Goal: Transaction & Acquisition: Purchase product/service

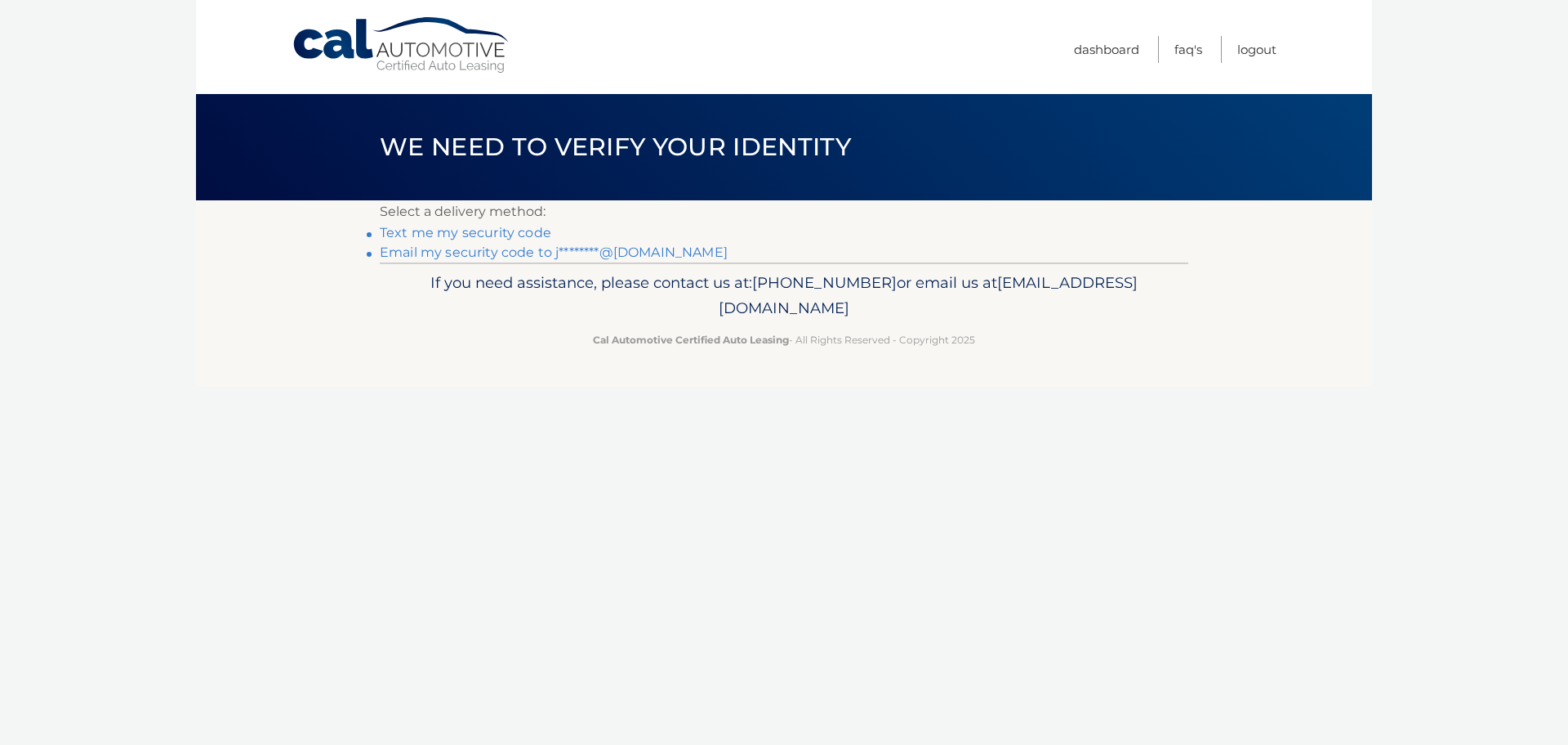
click at [449, 235] on link "Text me my security code" at bounding box center [466, 232] width 172 height 16
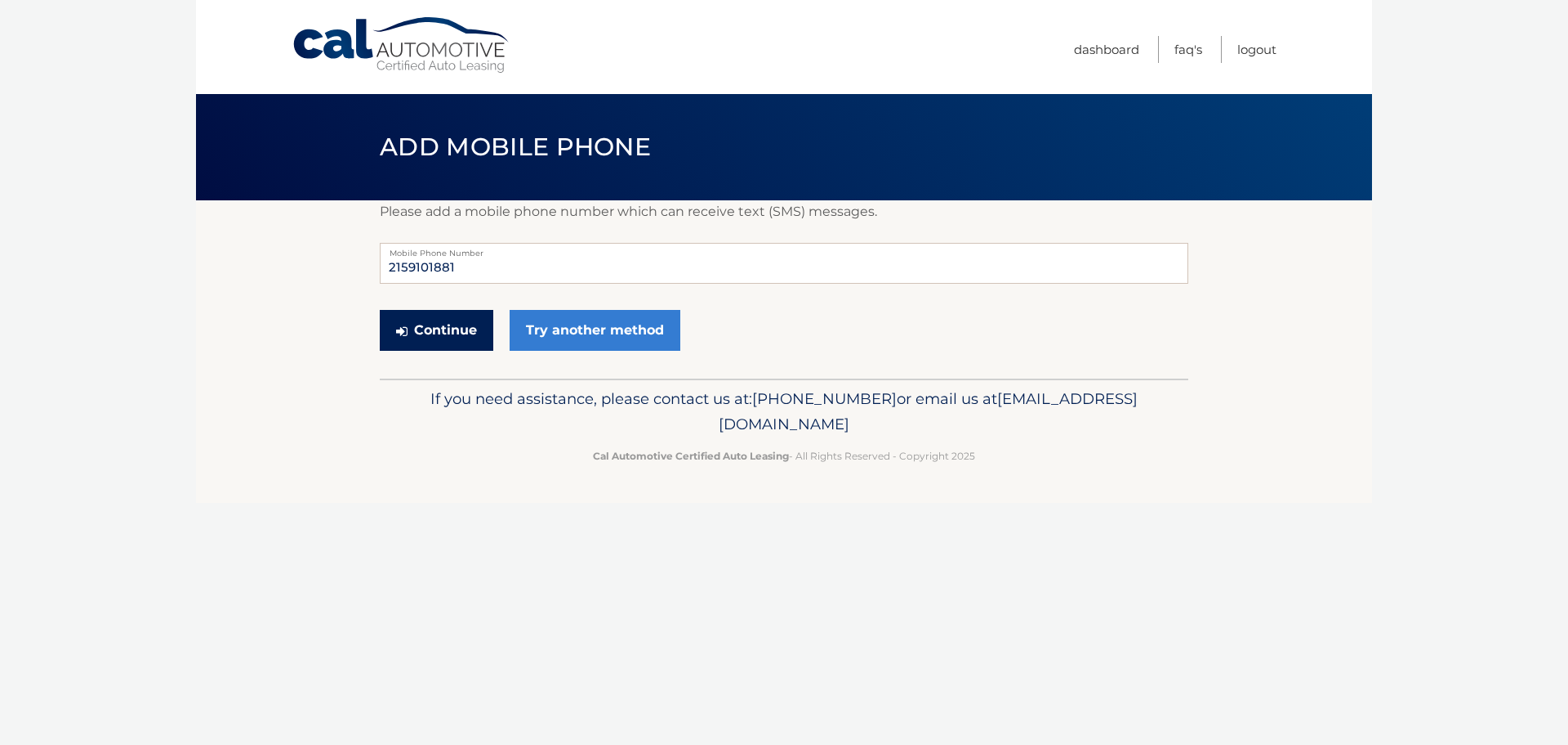
click at [454, 338] on button "Continue" at bounding box center [437, 330] width 114 height 41
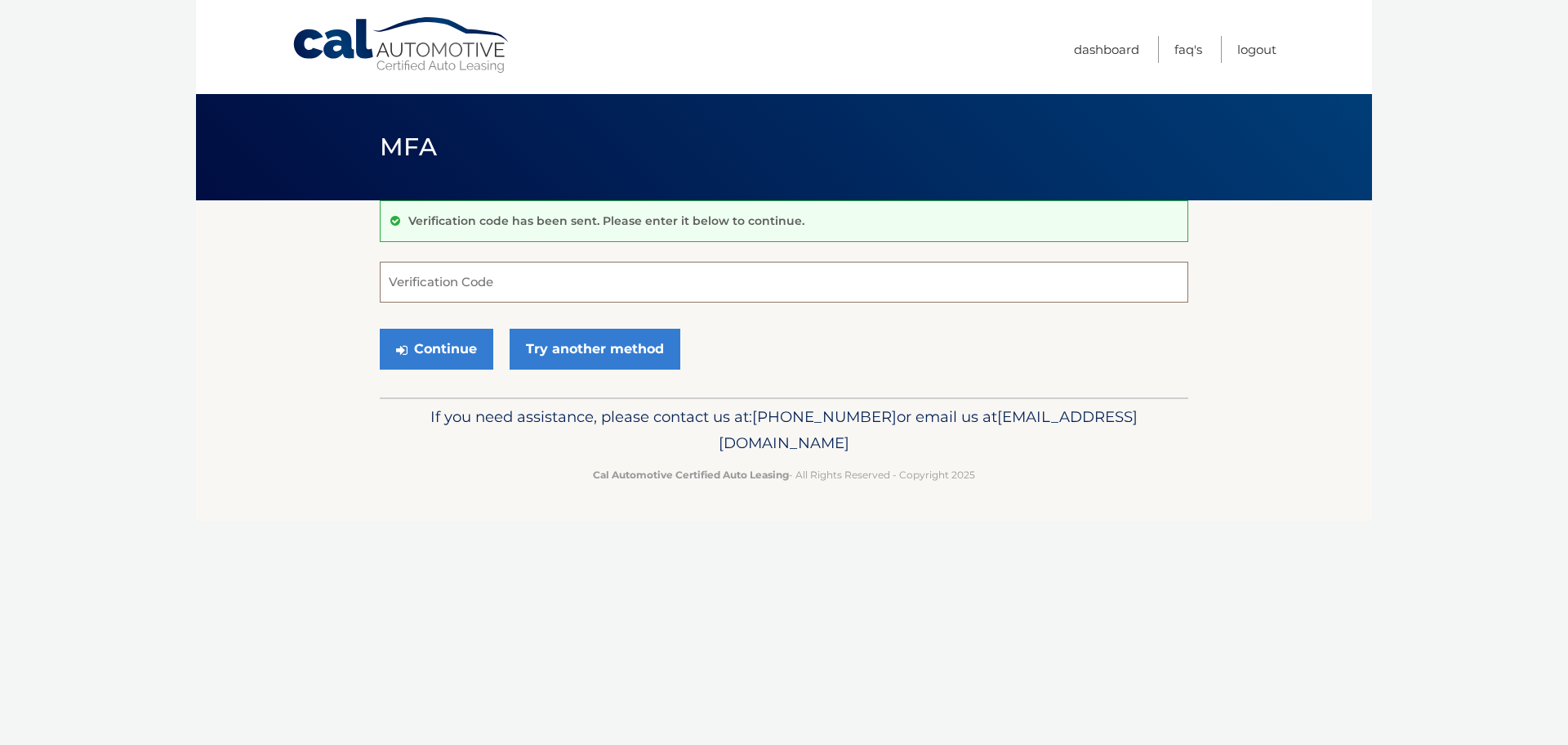
click at [480, 284] on input "Verification Code" at bounding box center [784, 282] width 809 height 41
type input "873785"
click at [438, 358] on button "Continue" at bounding box center [437, 349] width 114 height 41
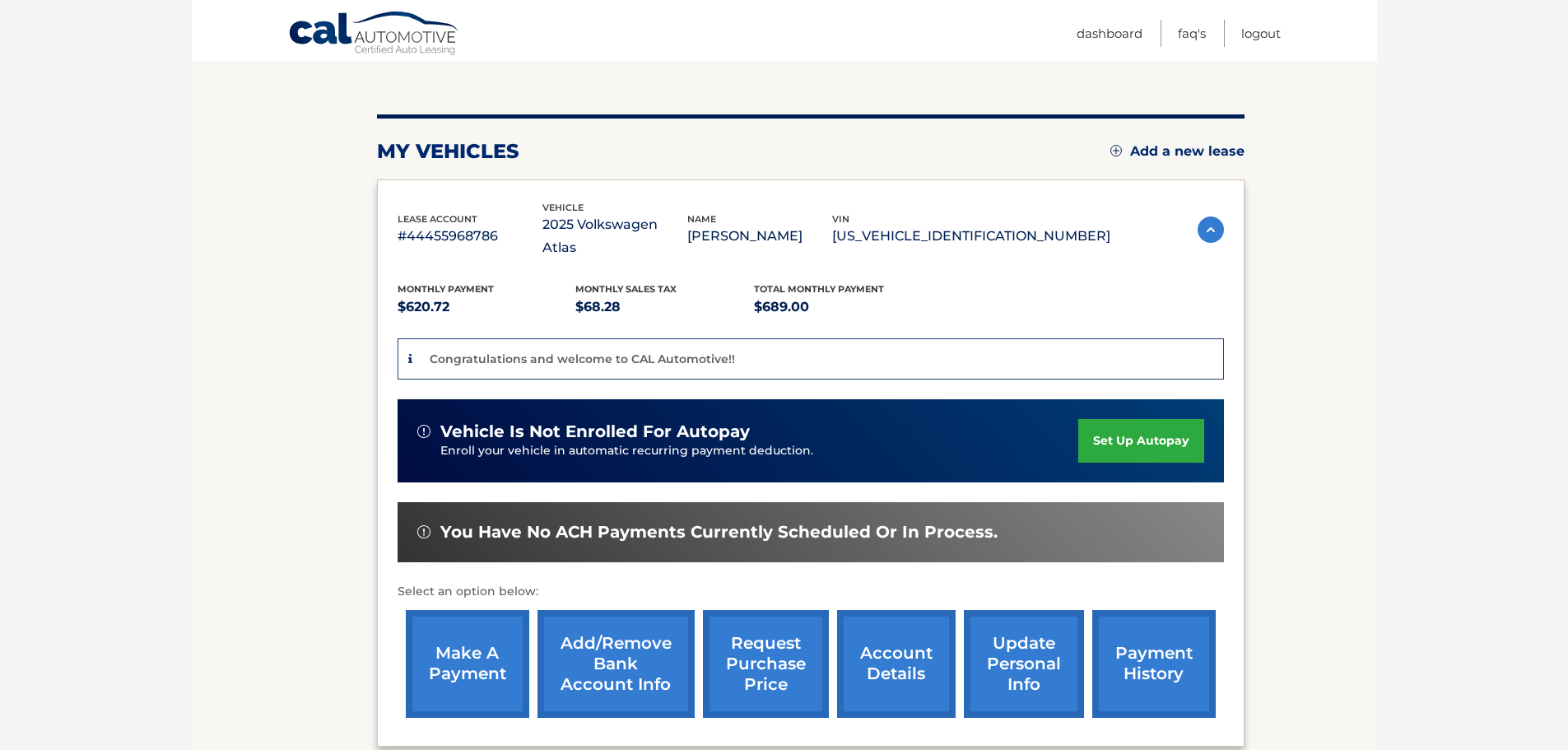
scroll to position [247, 0]
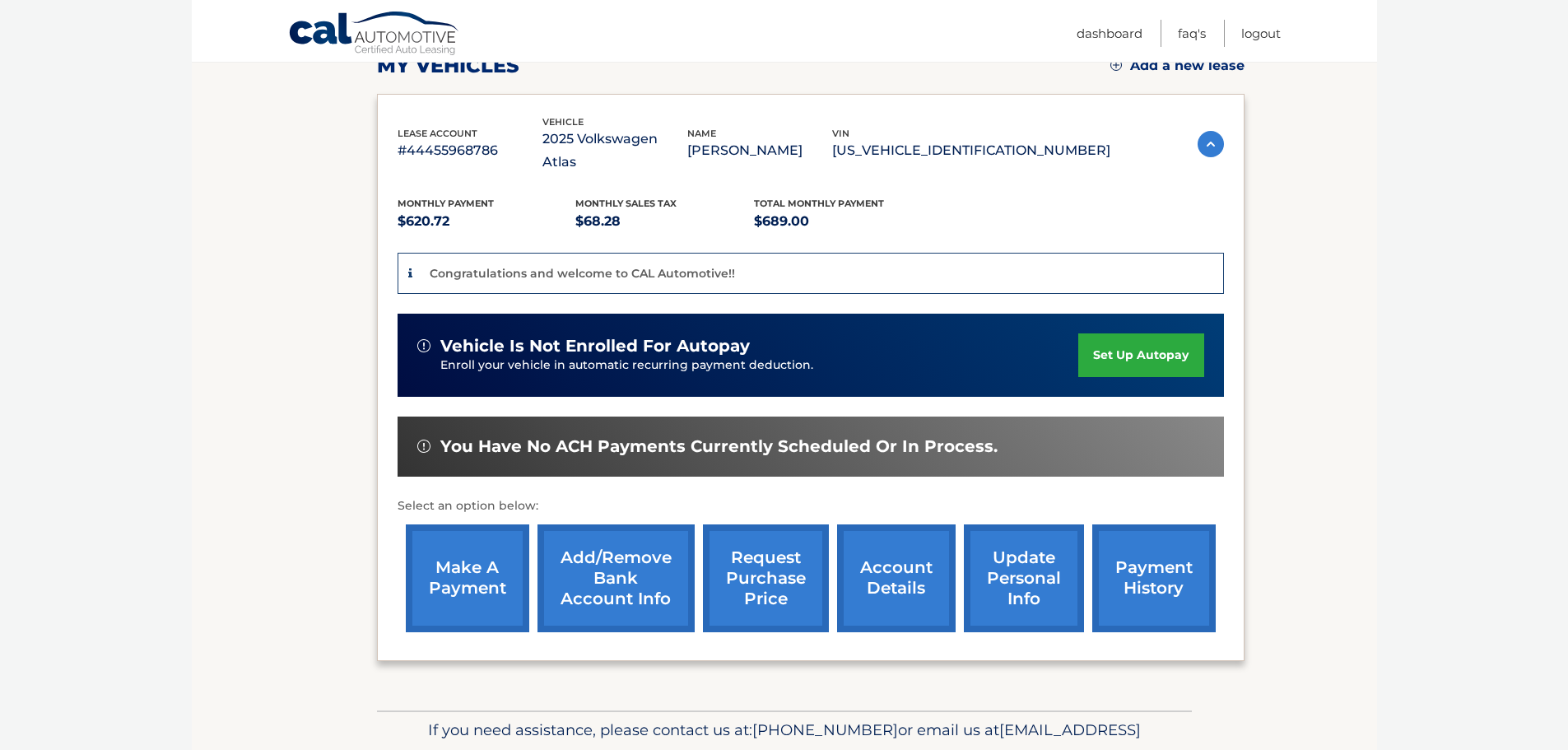
click at [449, 554] on link "make a payment" at bounding box center [467, 578] width 124 height 108
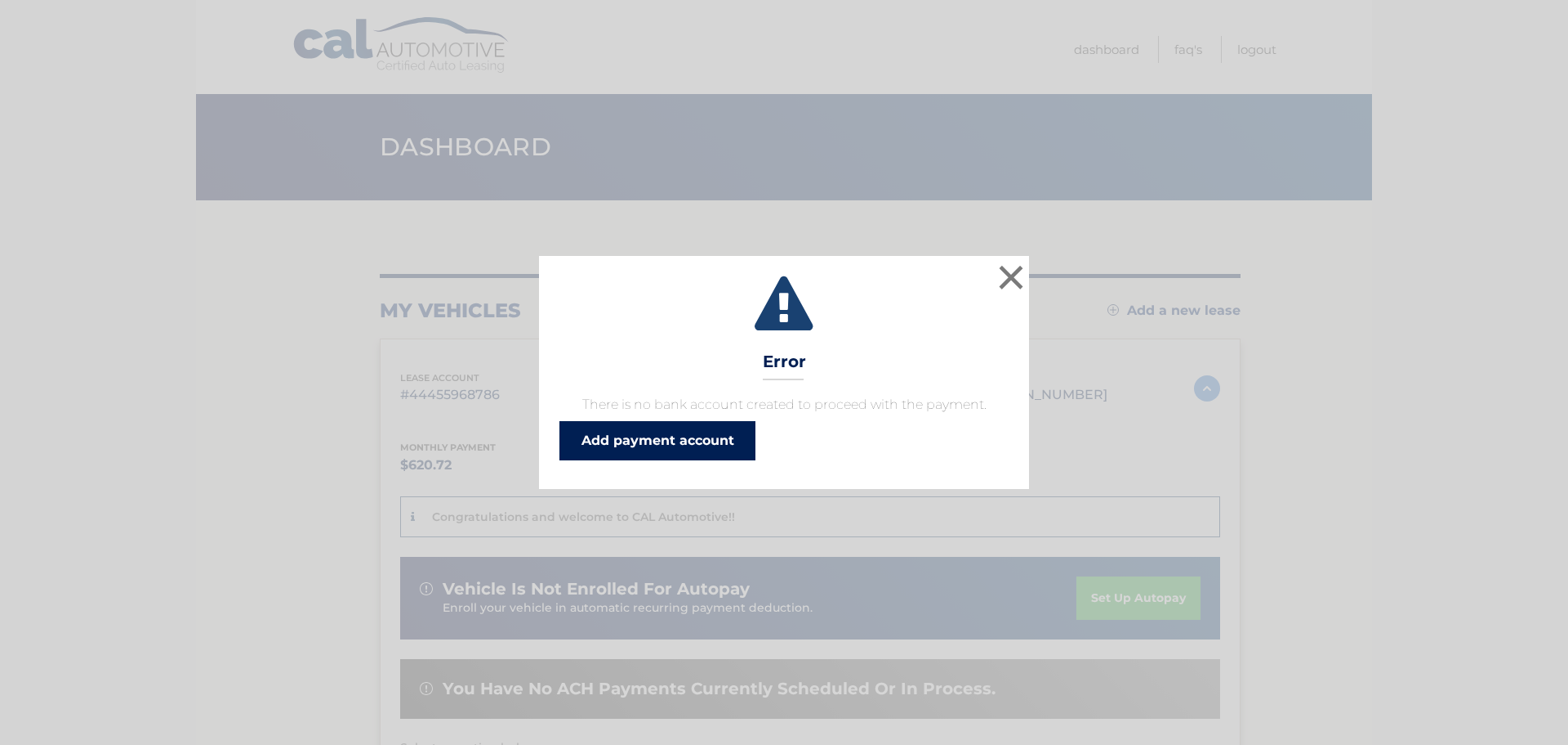
click at [693, 445] on link "Add payment account" at bounding box center [657, 440] width 196 height 40
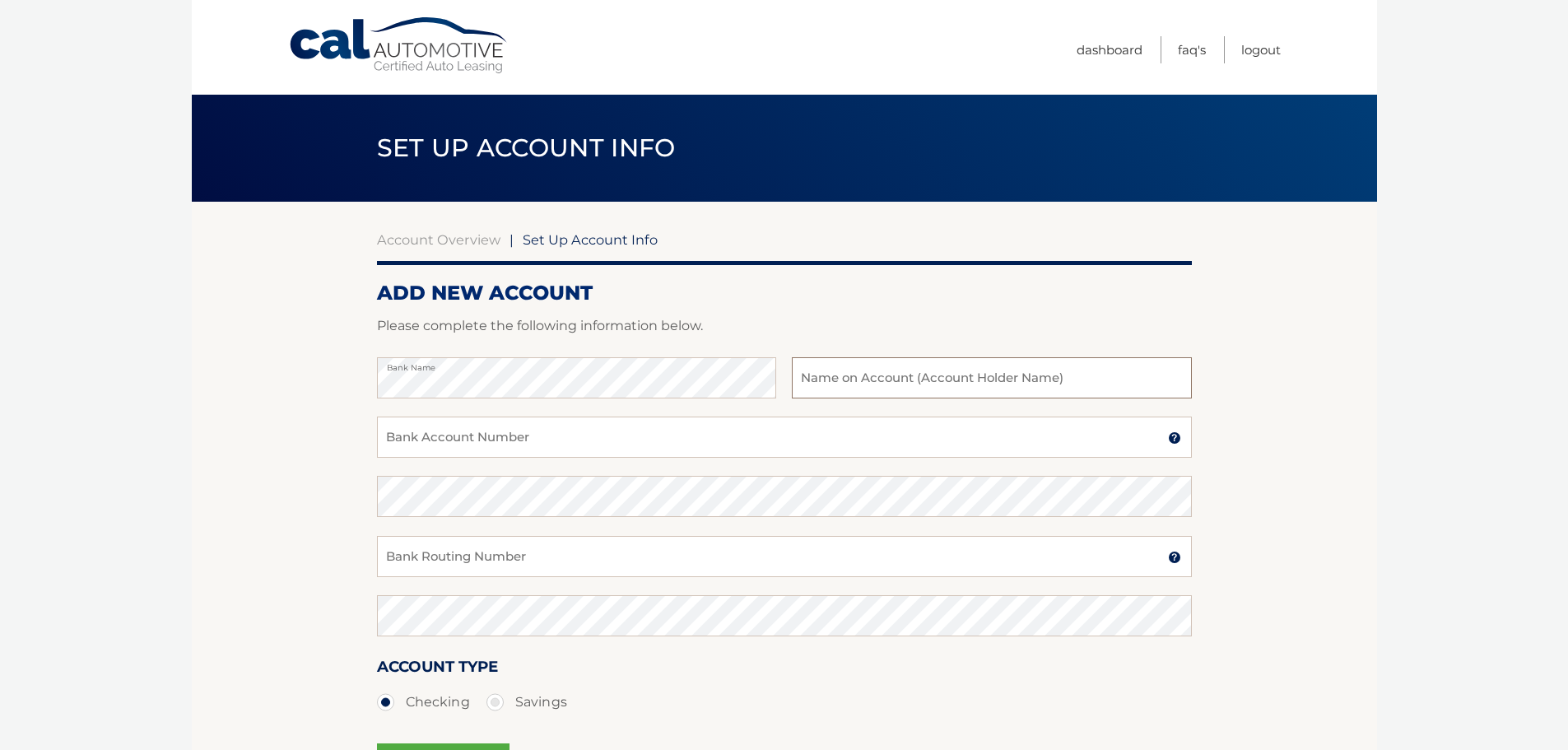
click at [1055, 382] on input "text" at bounding box center [992, 378] width 400 height 41
type input "[PERSON_NAME]"
click at [489, 443] on input "Bank Account Number" at bounding box center [784, 437] width 815 height 41
type input "58819551"
click at [442, 559] on input "Bank Routing Number" at bounding box center [784, 556] width 815 height 41
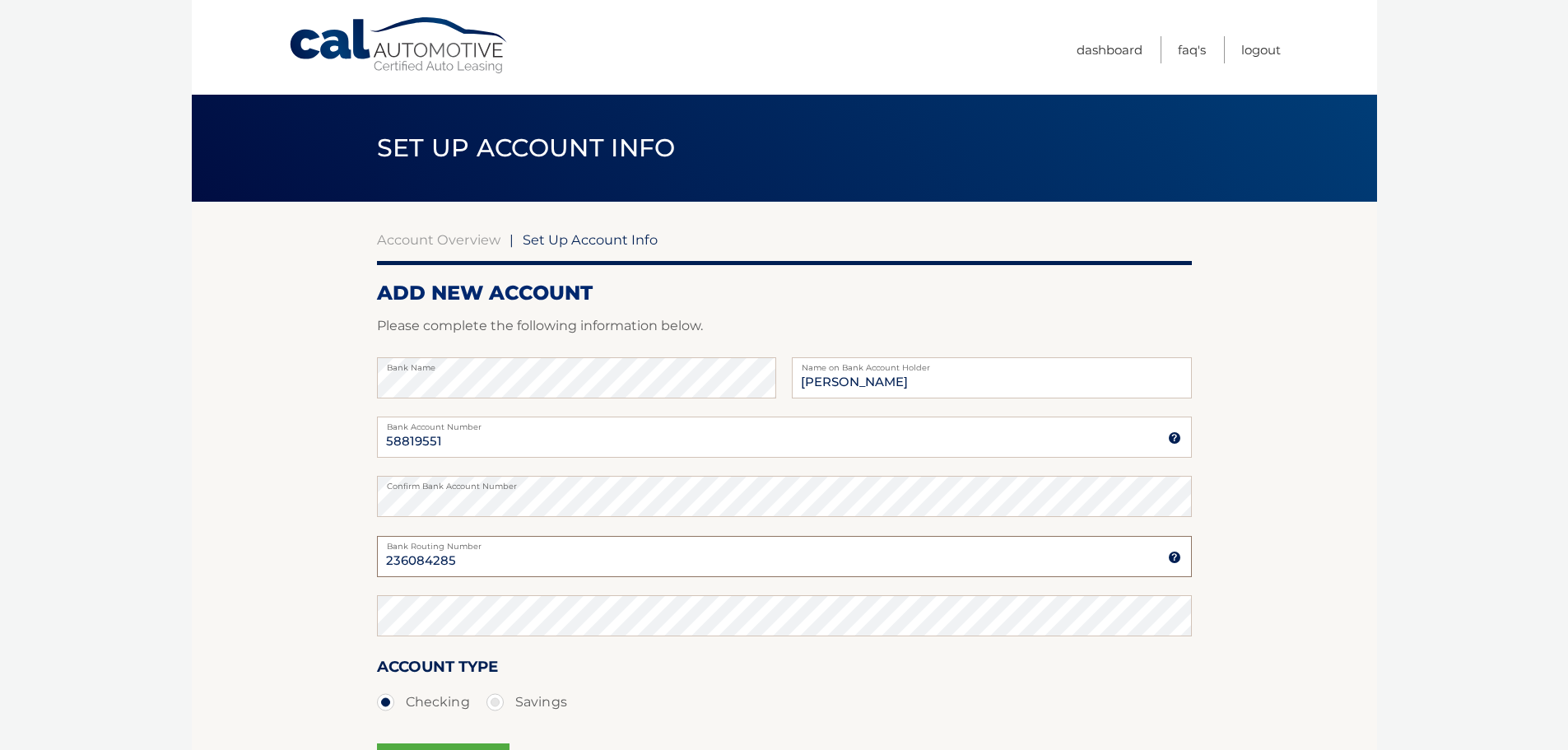
type input "236084285"
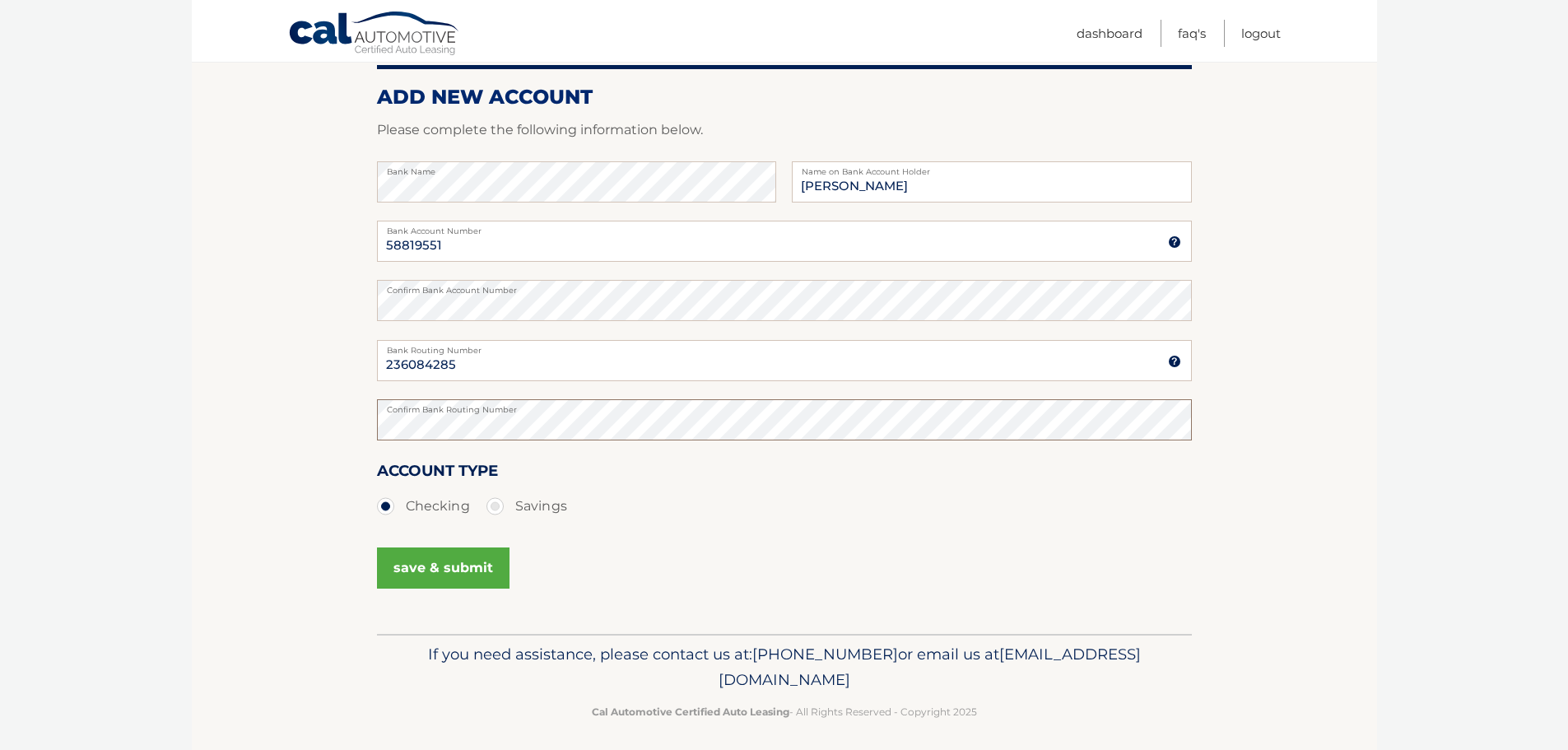
scroll to position [205, 0]
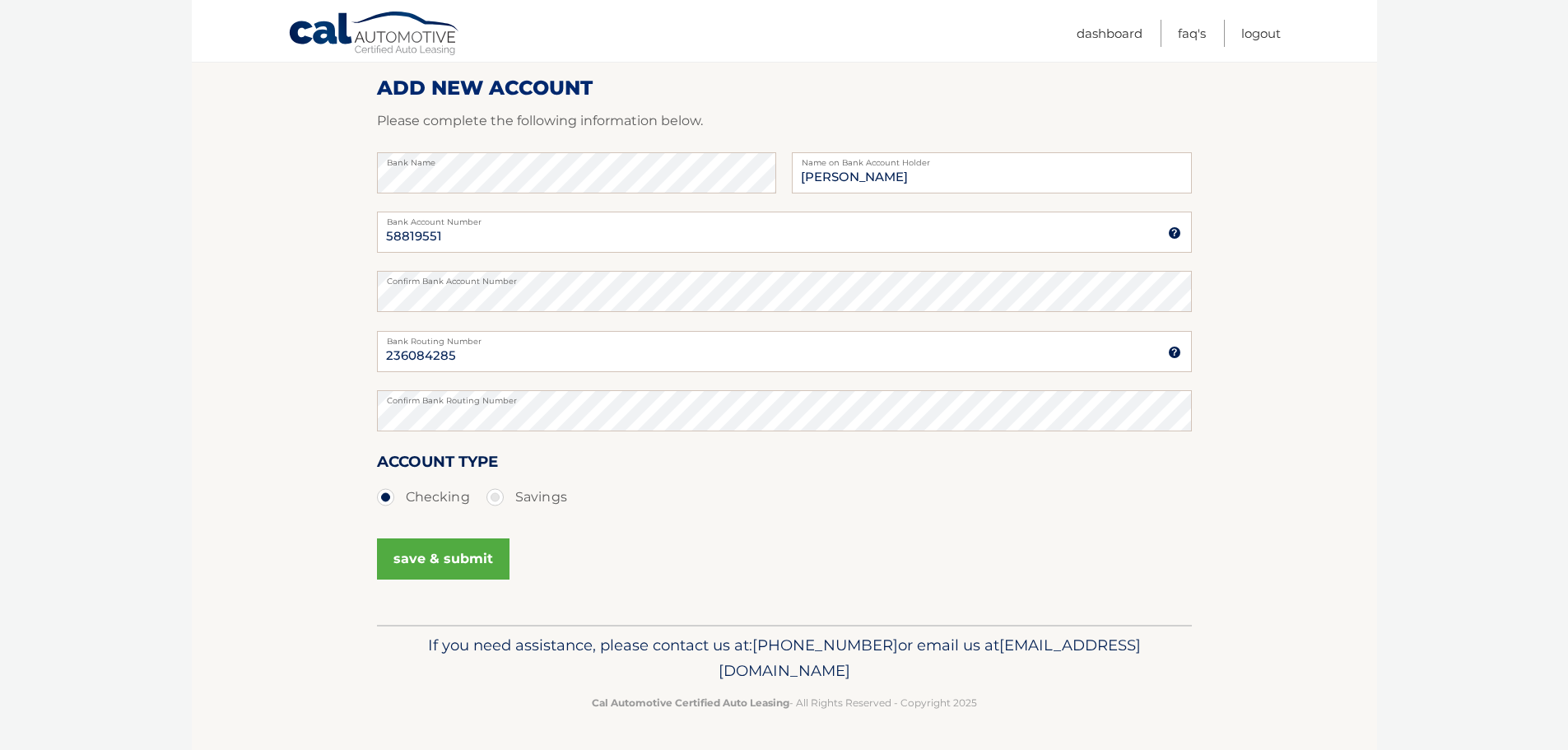
click at [458, 569] on button "save & submit" at bounding box center [444, 559] width 133 height 41
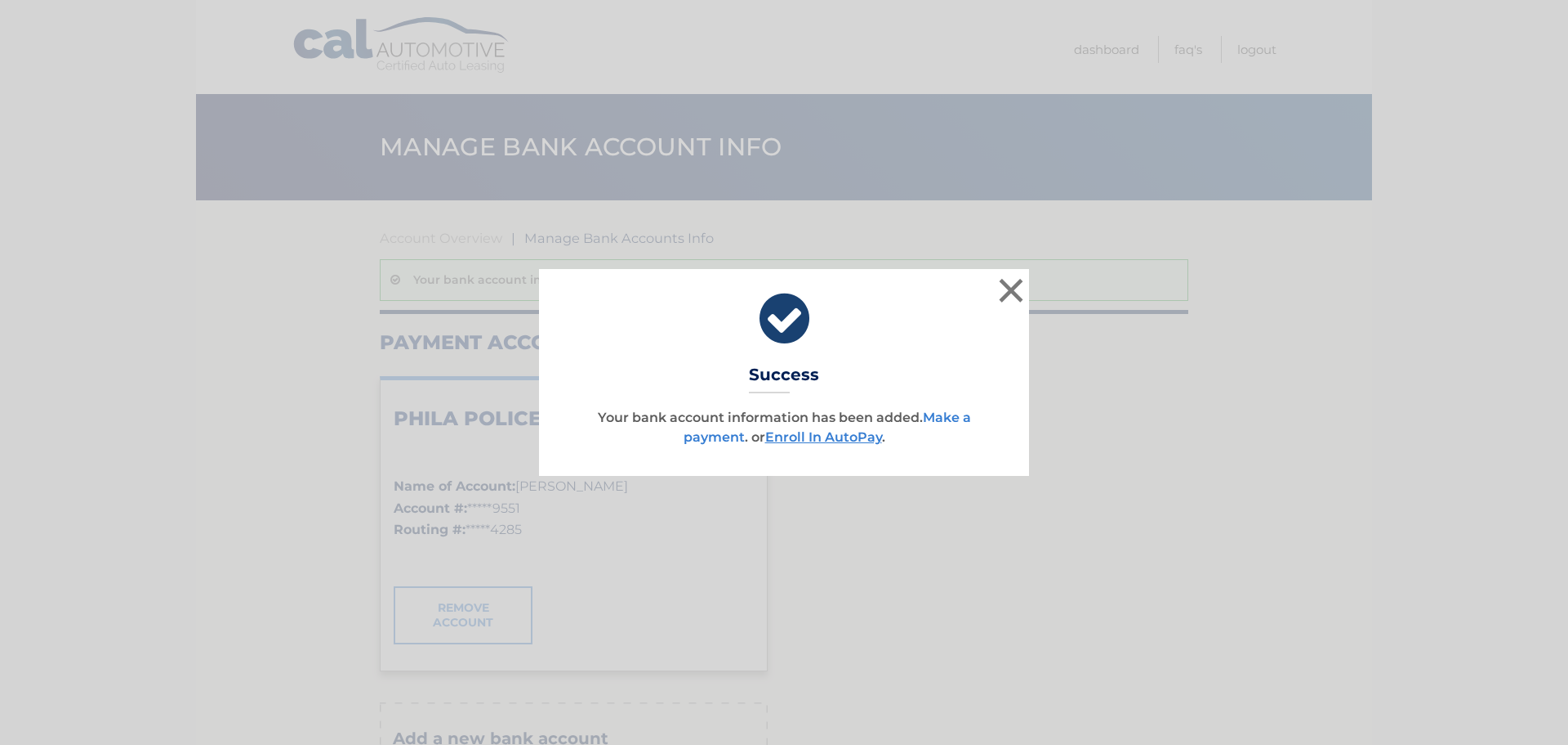
click at [953, 412] on link "Make a payment" at bounding box center [827, 426] width 287 height 35
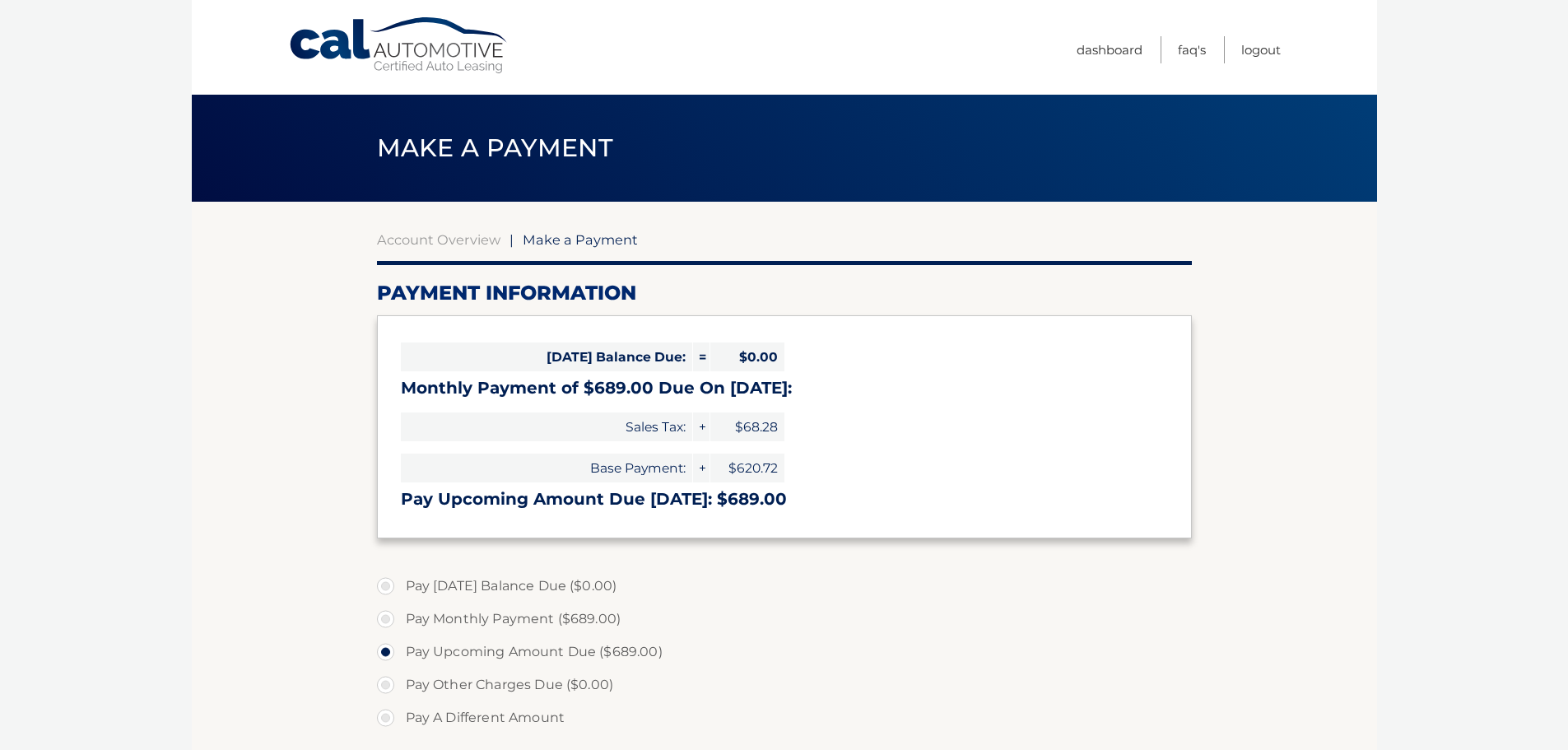
select select "OWFkZTM0MTYtMWMzMy00ZWE0LTk1NWUtMTIzZWI3MDEyNDZl"
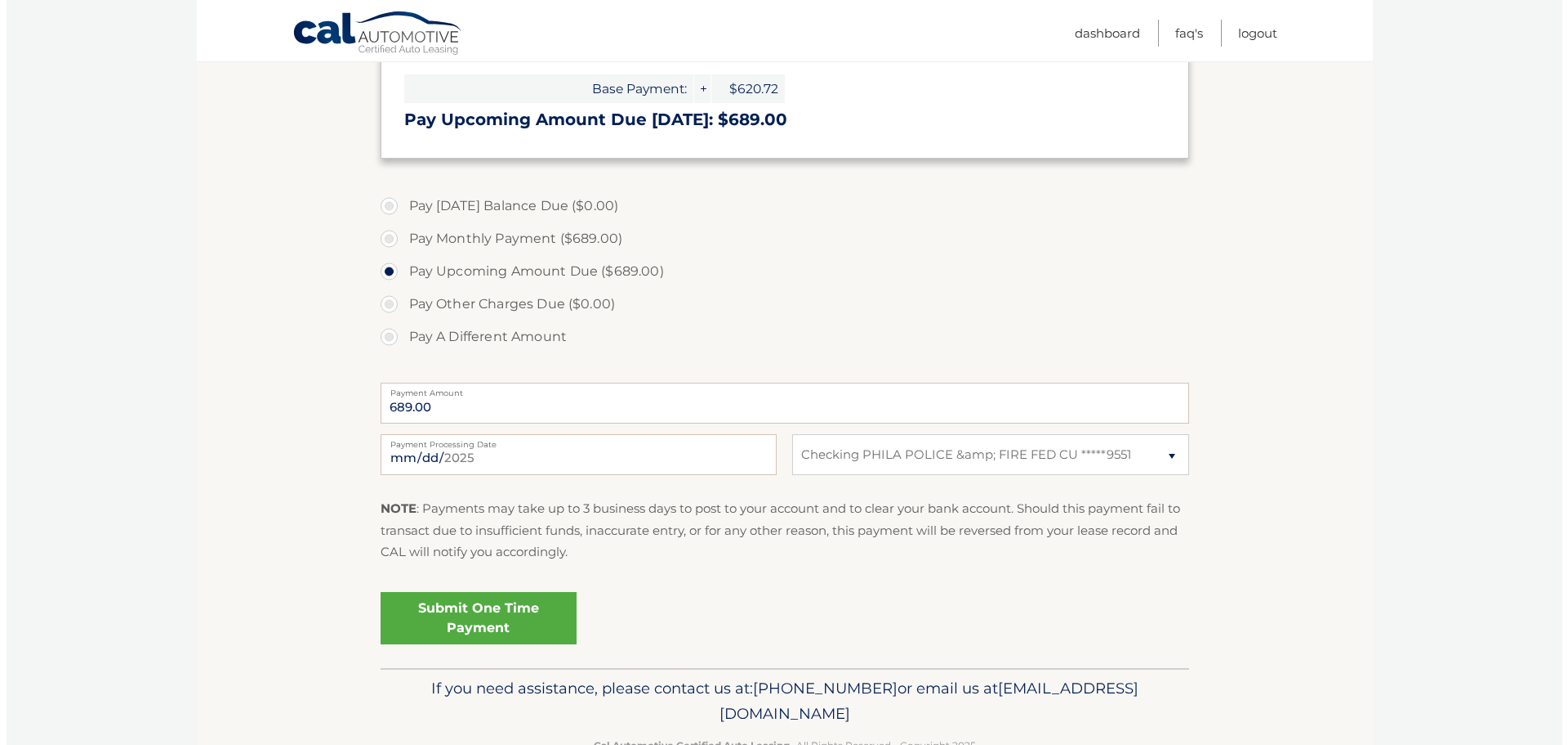
scroll to position [408, 0]
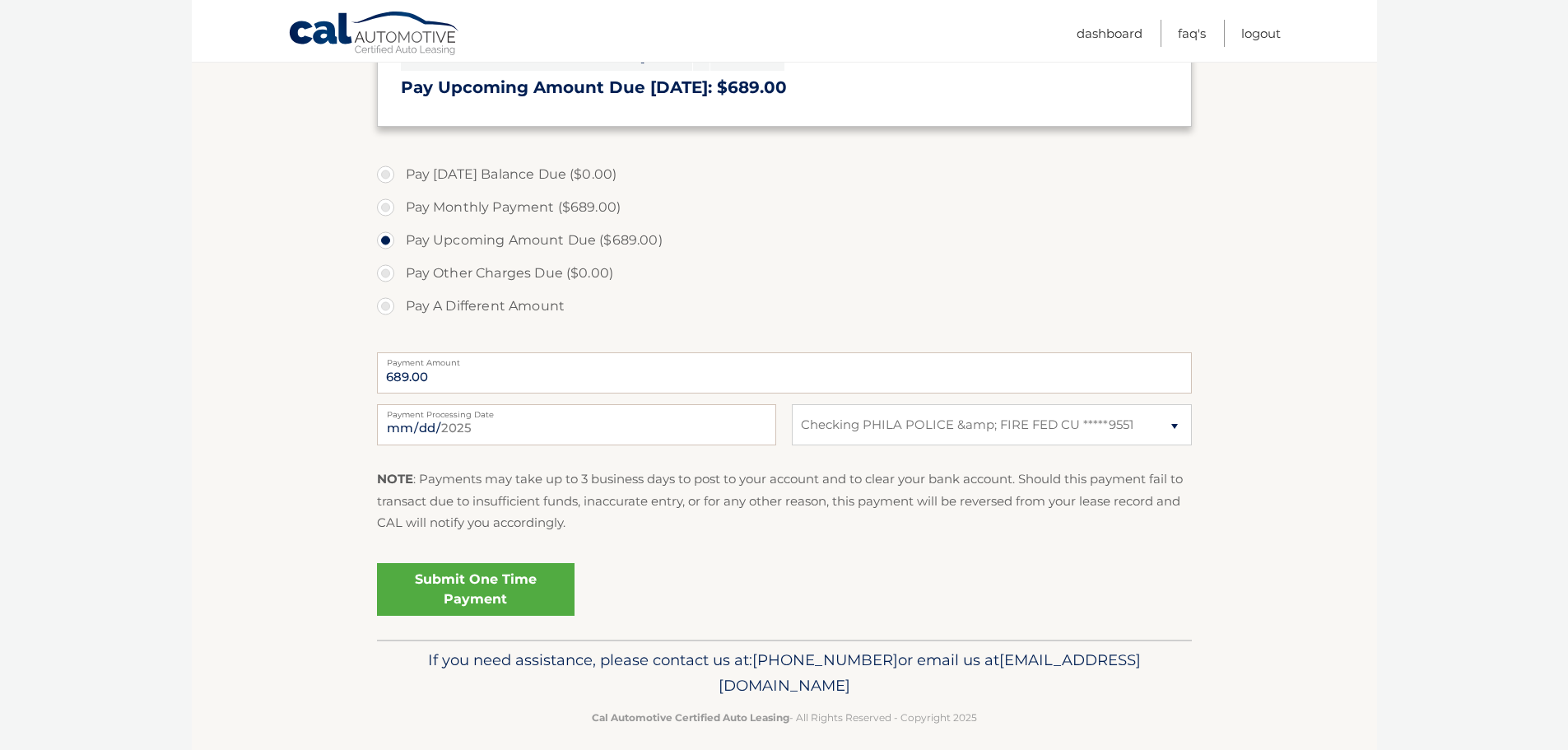
click at [509, 581] on link "Submit One Time Payment" at bounding box center [476, 589] width 197 height 53
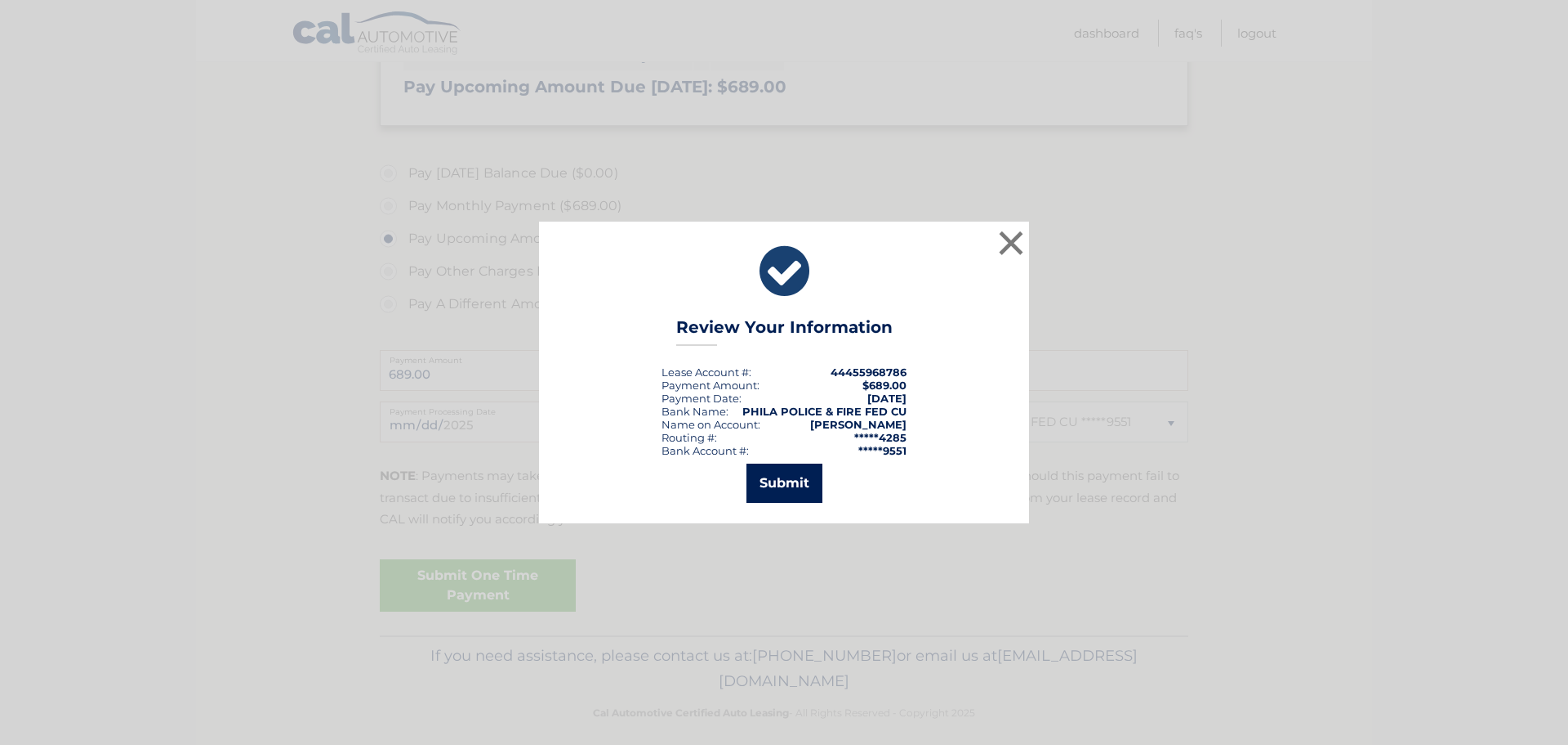
click at [798, 492] on button "Submit" at bounding box center [784, 483] width 76 height 40
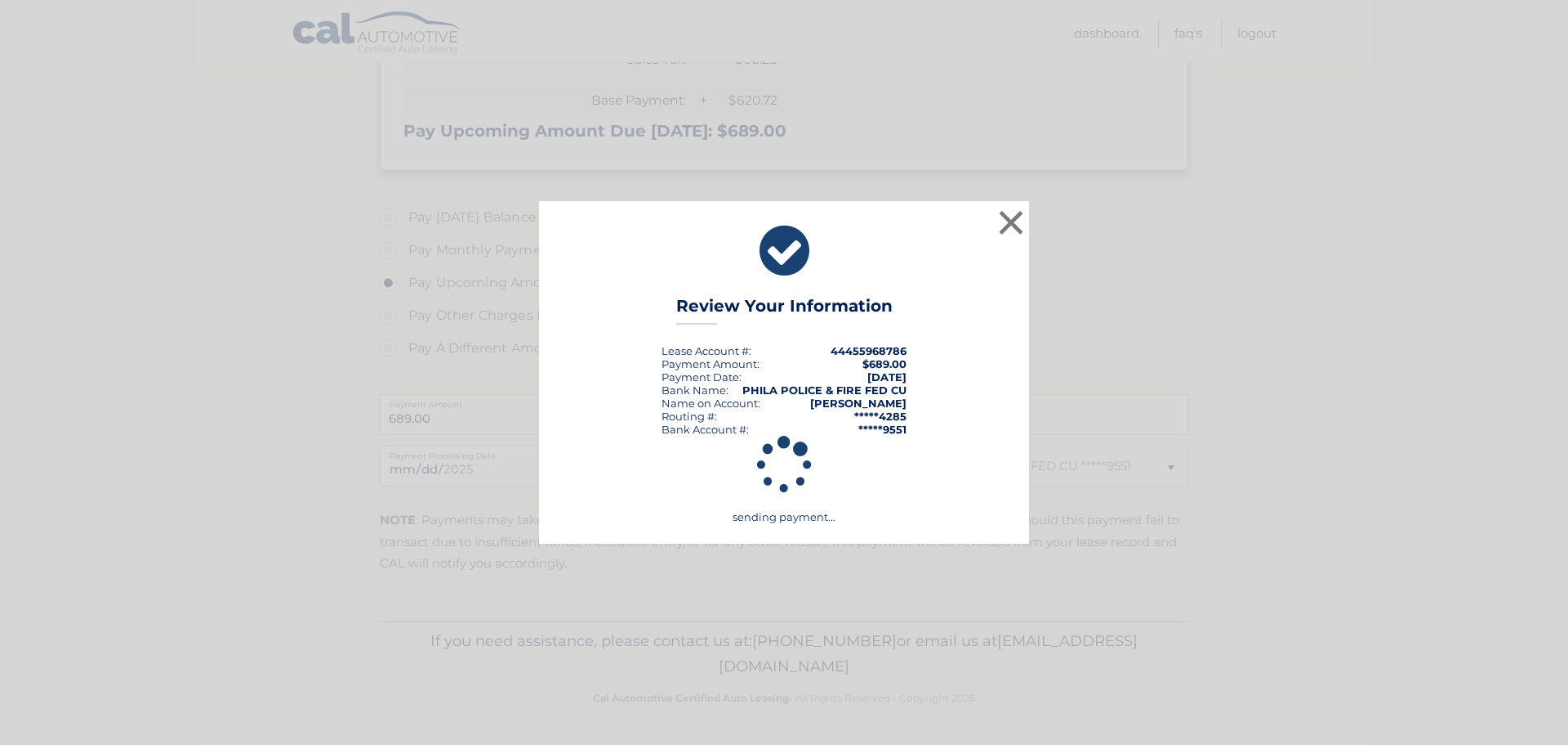
scroll to position [365, 0]
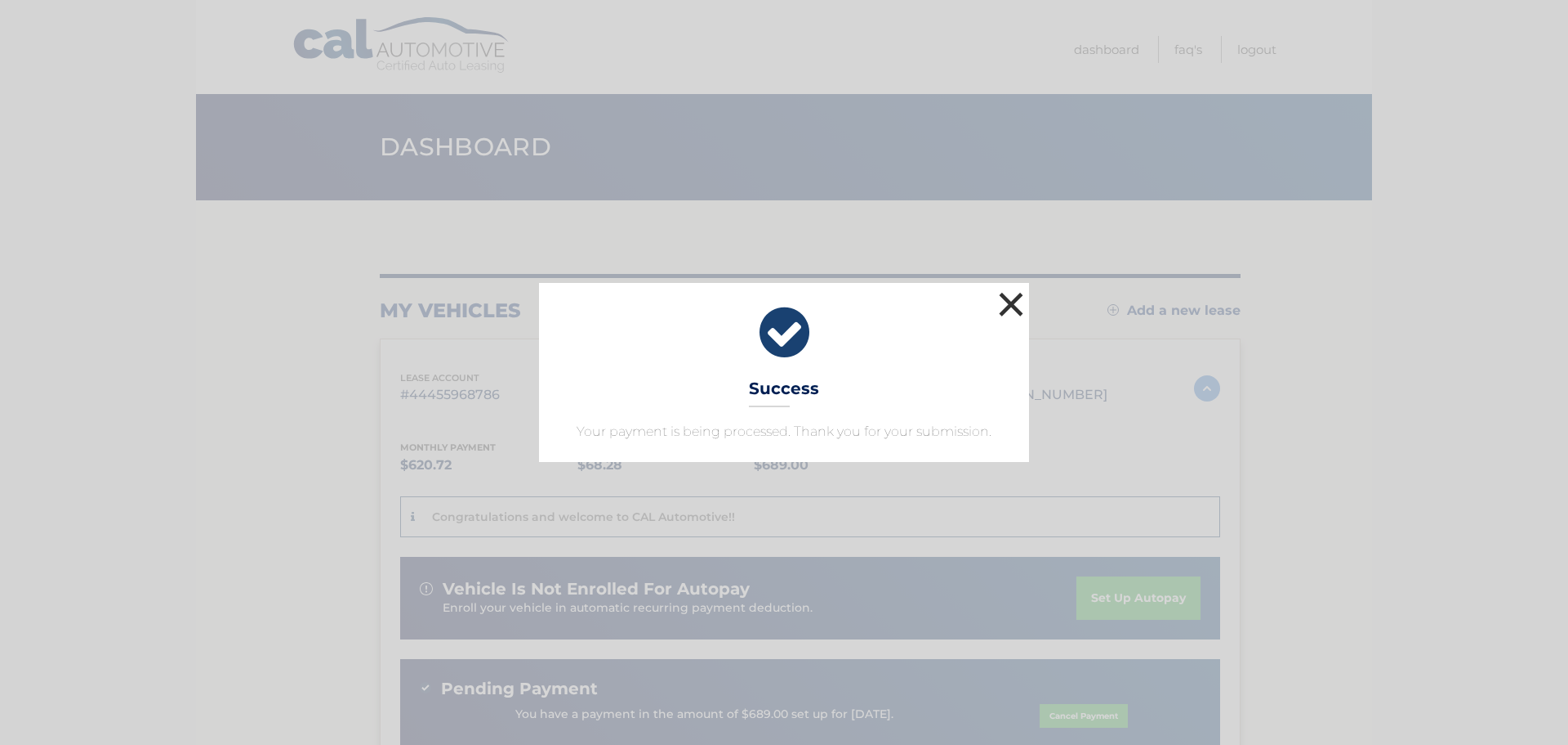
click at [1006, 309] on button "×" at bounding box center [1011, 304] width 33 height 33
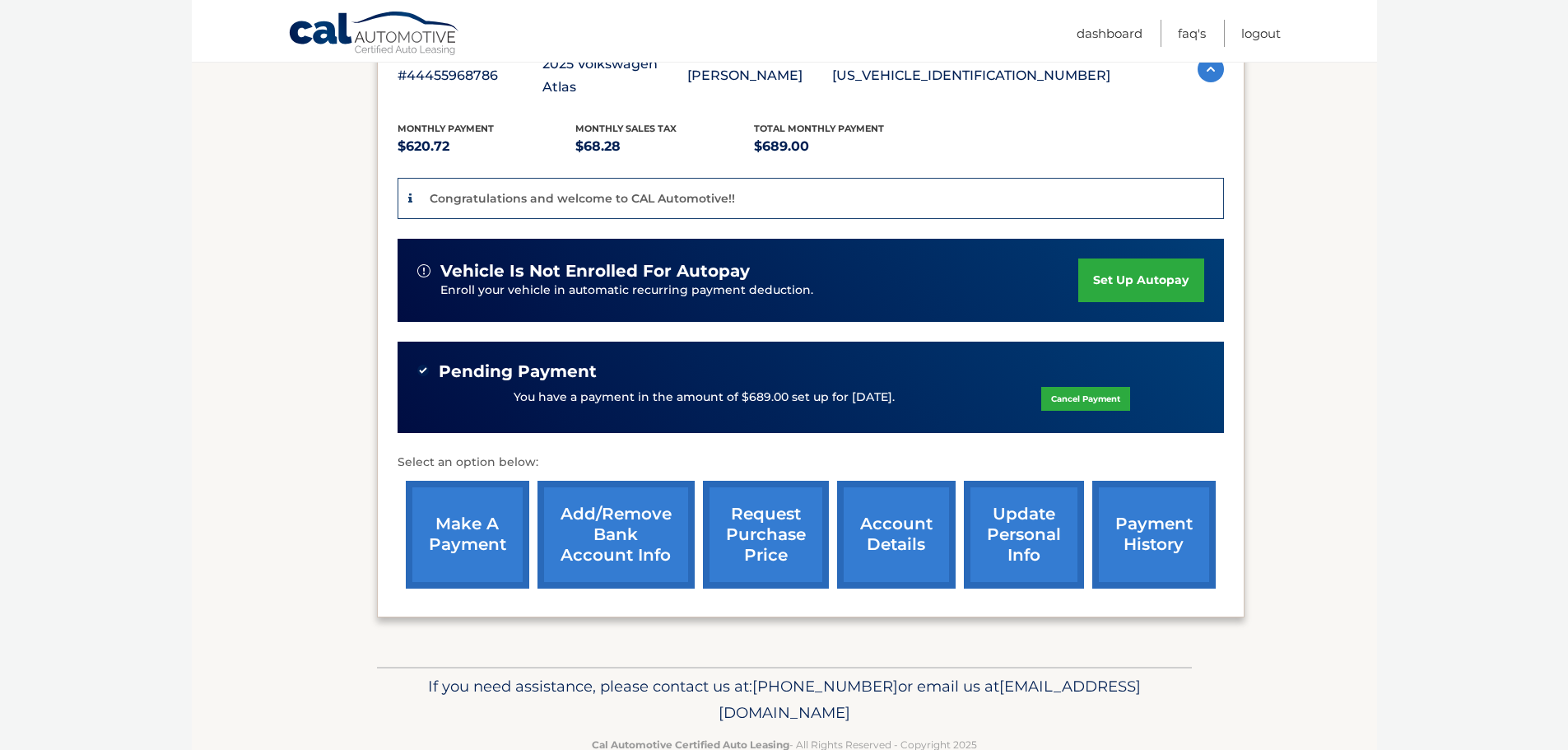
scroll to position [341, 0]
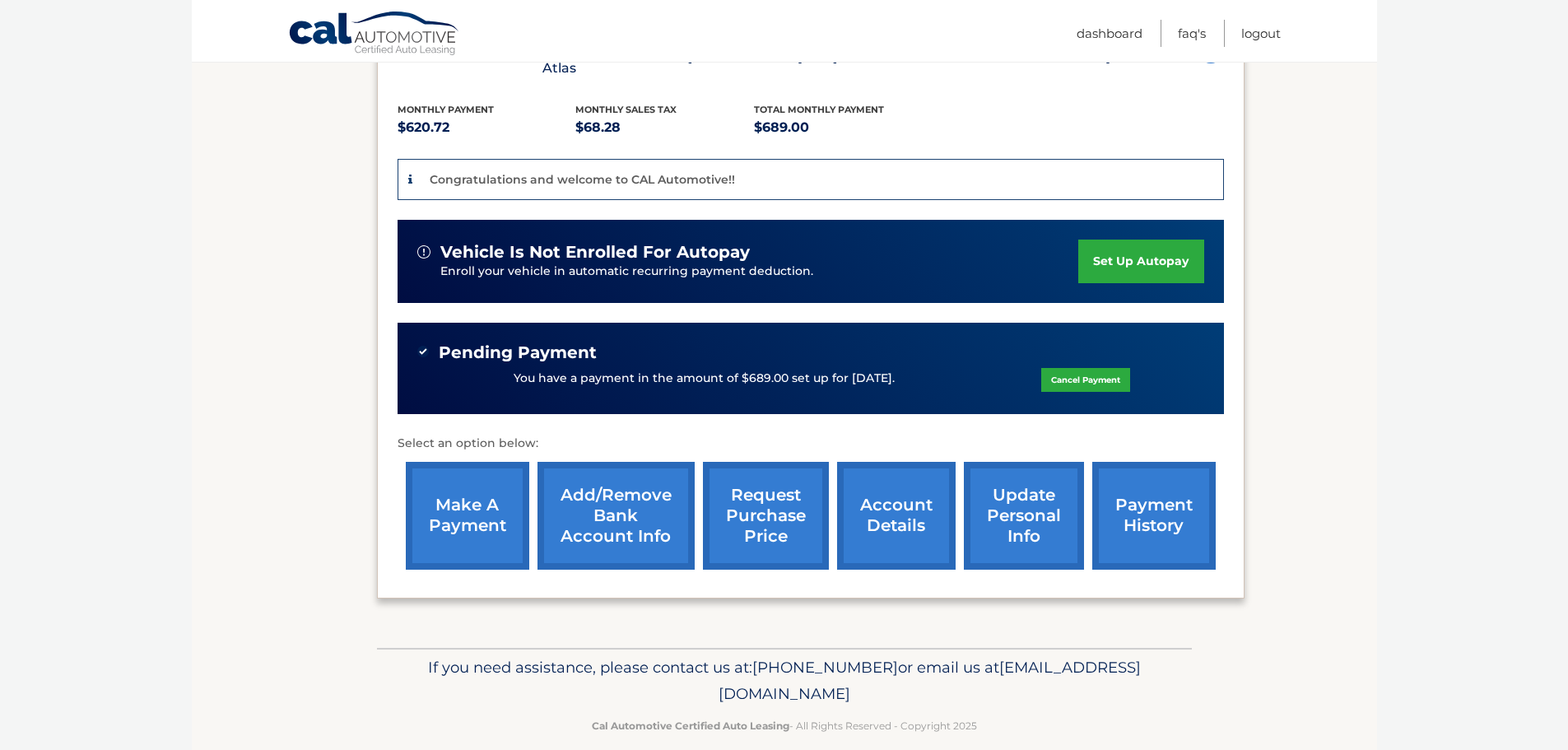
click at [781, 370] on p "You have a payment in the amount of $689.00 set up for 8/11/2025." at bounding box center [705, 379] width 381 height 18
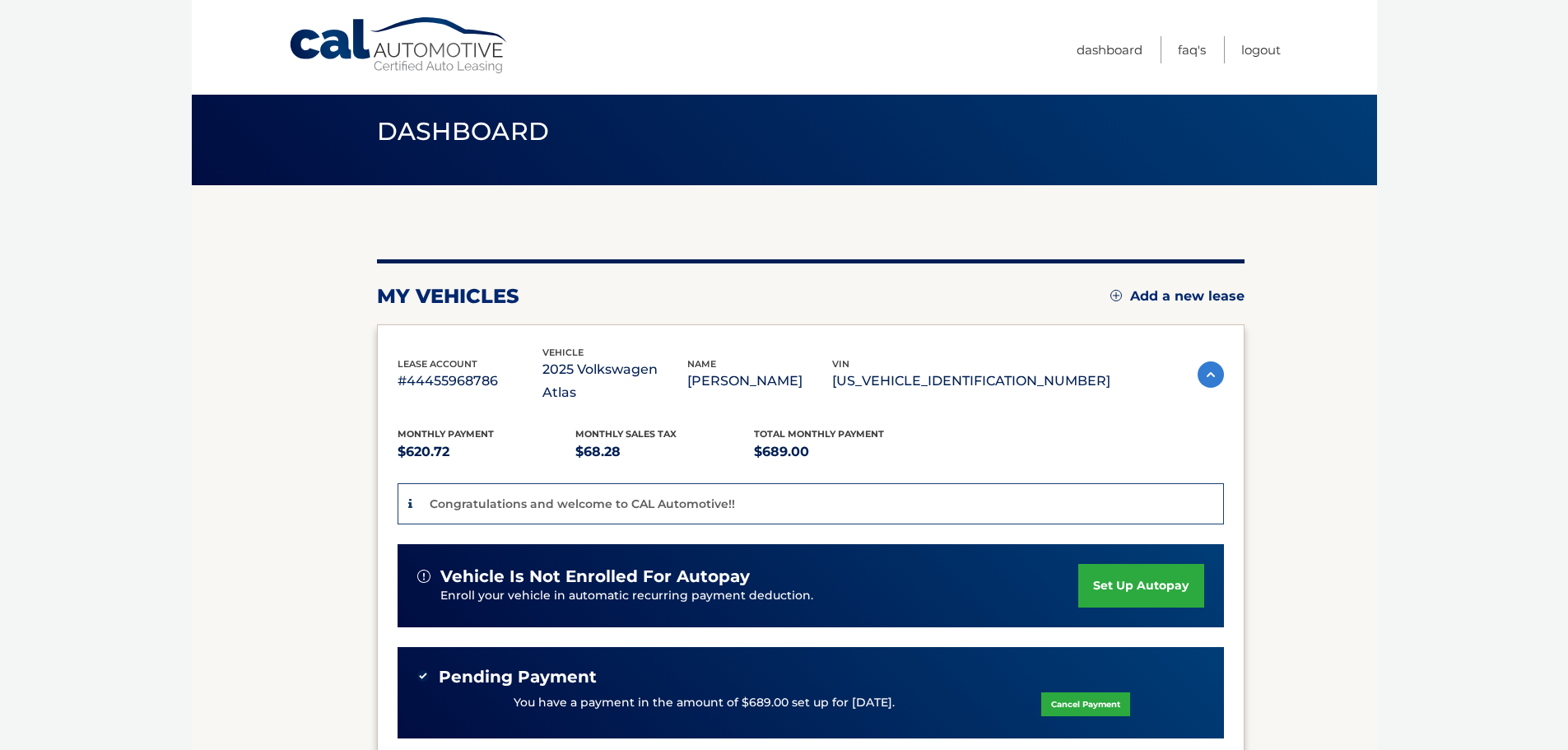
scroll to position [12, 0]
